Goal: Task Accomplishment & Management: Use online tool/utility

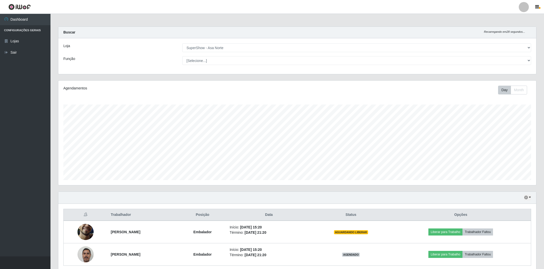
select select "71"
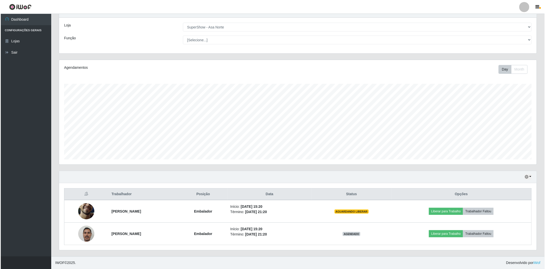
scroll to position [105, 477]
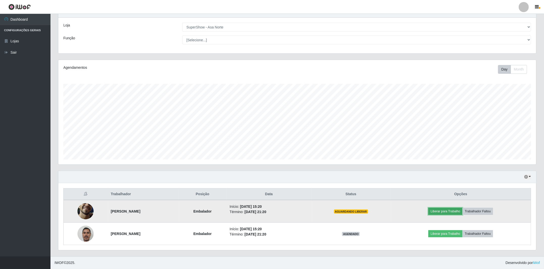
click at [444, 212] on button "Liberar para Trabalho" at bounding box center [445, 211] width 34 height 7
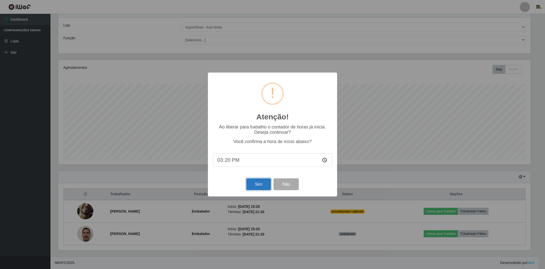
click at [255, 180] on button "Sim" at bounding box center [258, 185] width 24 height 12
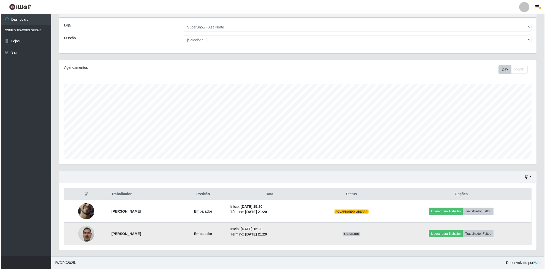
scroll to position [105, 478]
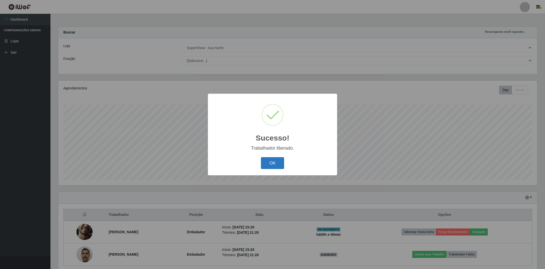
click at [271, 164] on button "OK" at bounding box center [272, 163] width 23 height 12
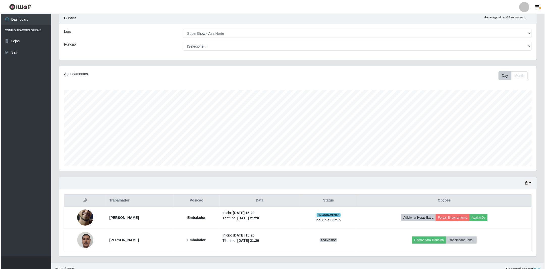
scroll to position [22, 0]
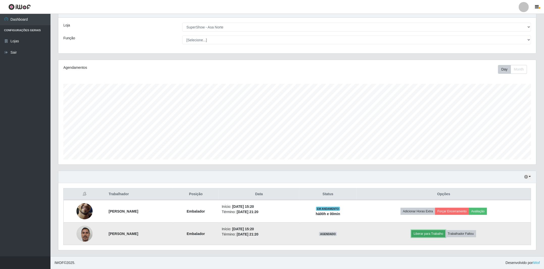
click at [444, 233] on button "Liberar para Trabalho" at bounding box center [428, 234] width 34 height 7
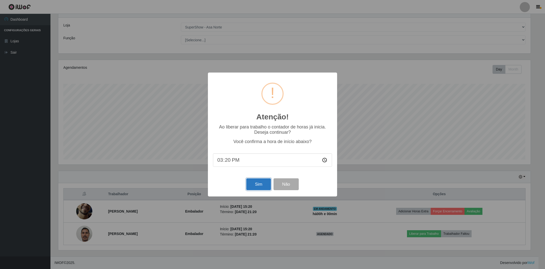
click at [248, 185] on button "Sim" at bounding box center [258, 185] width 24 height 12
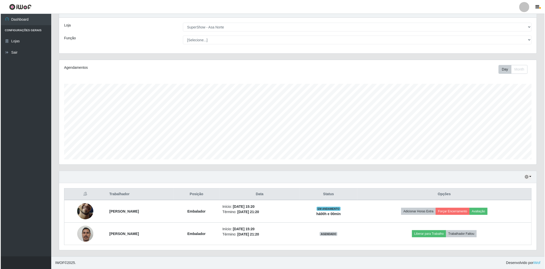
scroll to position [105, 478]
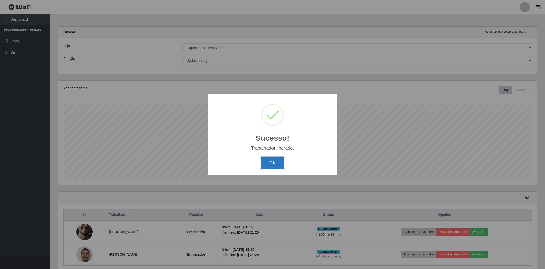
click at [276, 162] on button "OK" at bounding box center [272, 163] width 23 height 12
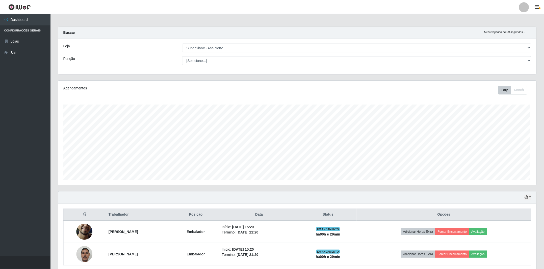
scroll to position [252178, 251805]
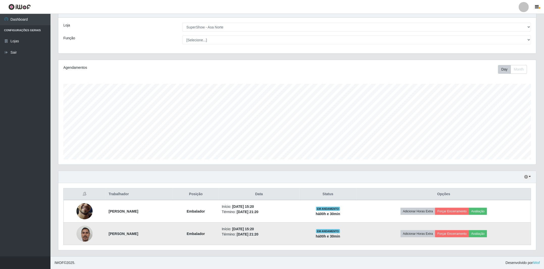
click at [86, 233] on img at bounding box center [84, 233] width 16 height 21
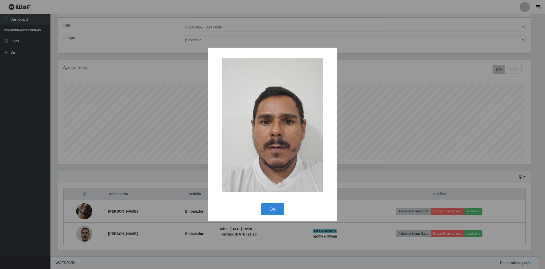
click at [414, 103] on div "× OK Cancel" at bounding box center [272, 134] width 545 height 269
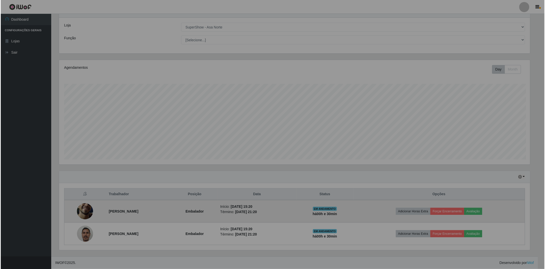
scroll to position [105, 477]
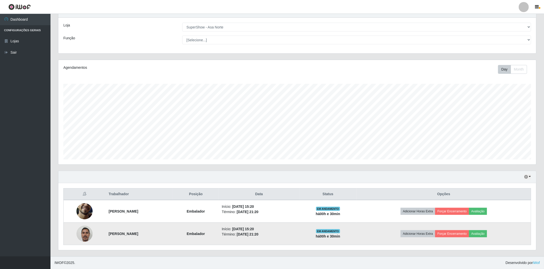
click at [82, 231] on img at bounding box center [84, 233] width 16 height 21
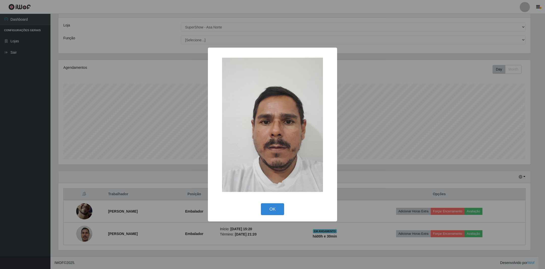
click at [434, 100] on div "× OK Cancel" at bounding box center [272, 134] width 545 height 269
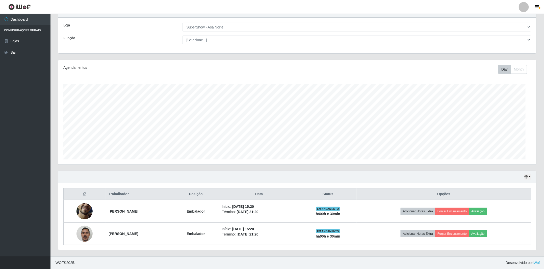
scroll to position [105, 477]
